Goal: Task Accomplishment & Management: Manage account settings

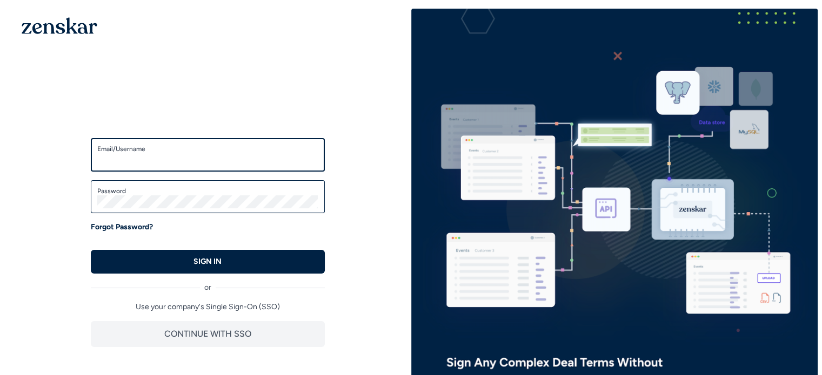
type input "**********"
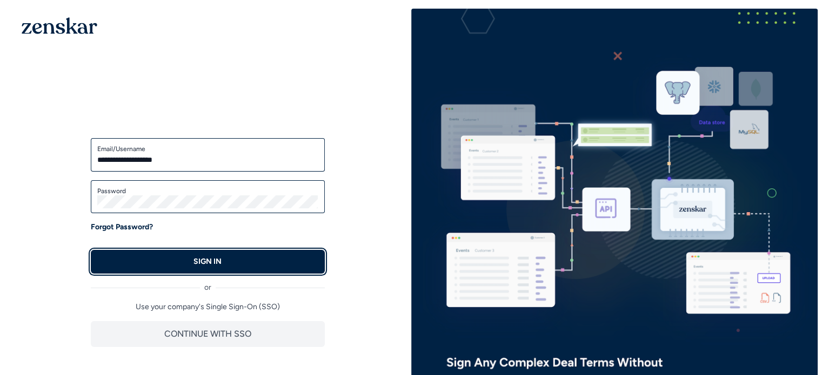
click at [194, 264] on p "SIGN IN" at bounding box center [207, 262] width 28 height 11
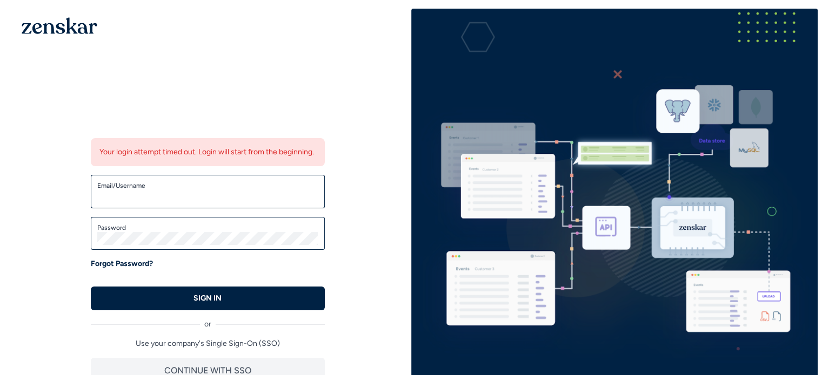
type input "**********"
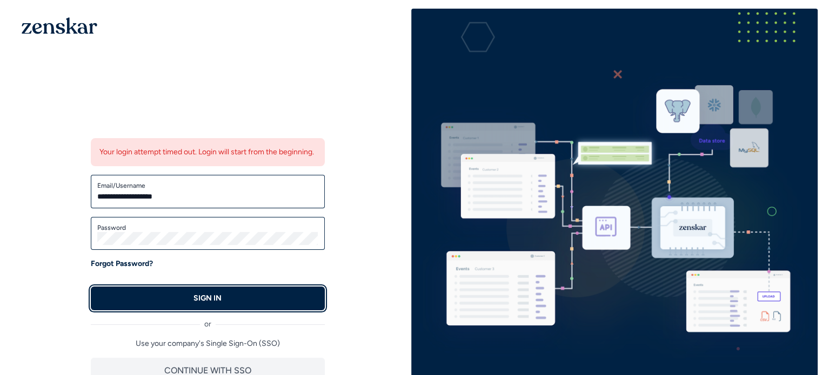
click at [224, 304] on button "SIGN IN" at bounding box center [208, 299] width 234 height 24
